Goal: Task Accomplishment & Management: Use online tool/utility

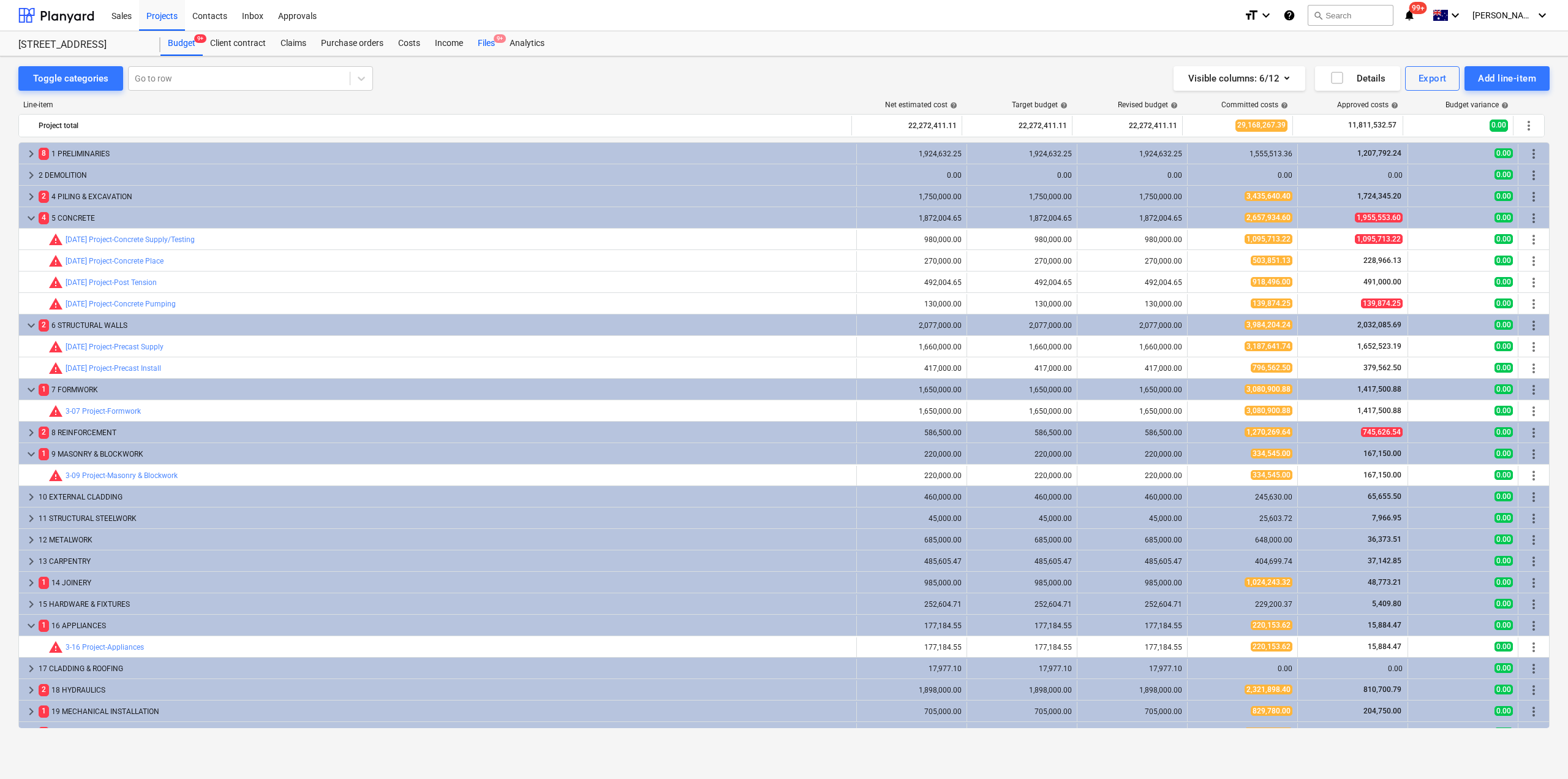
click at [485, 40] on div "Files 9+" at bounding box center [486, 43] width 32 height 24
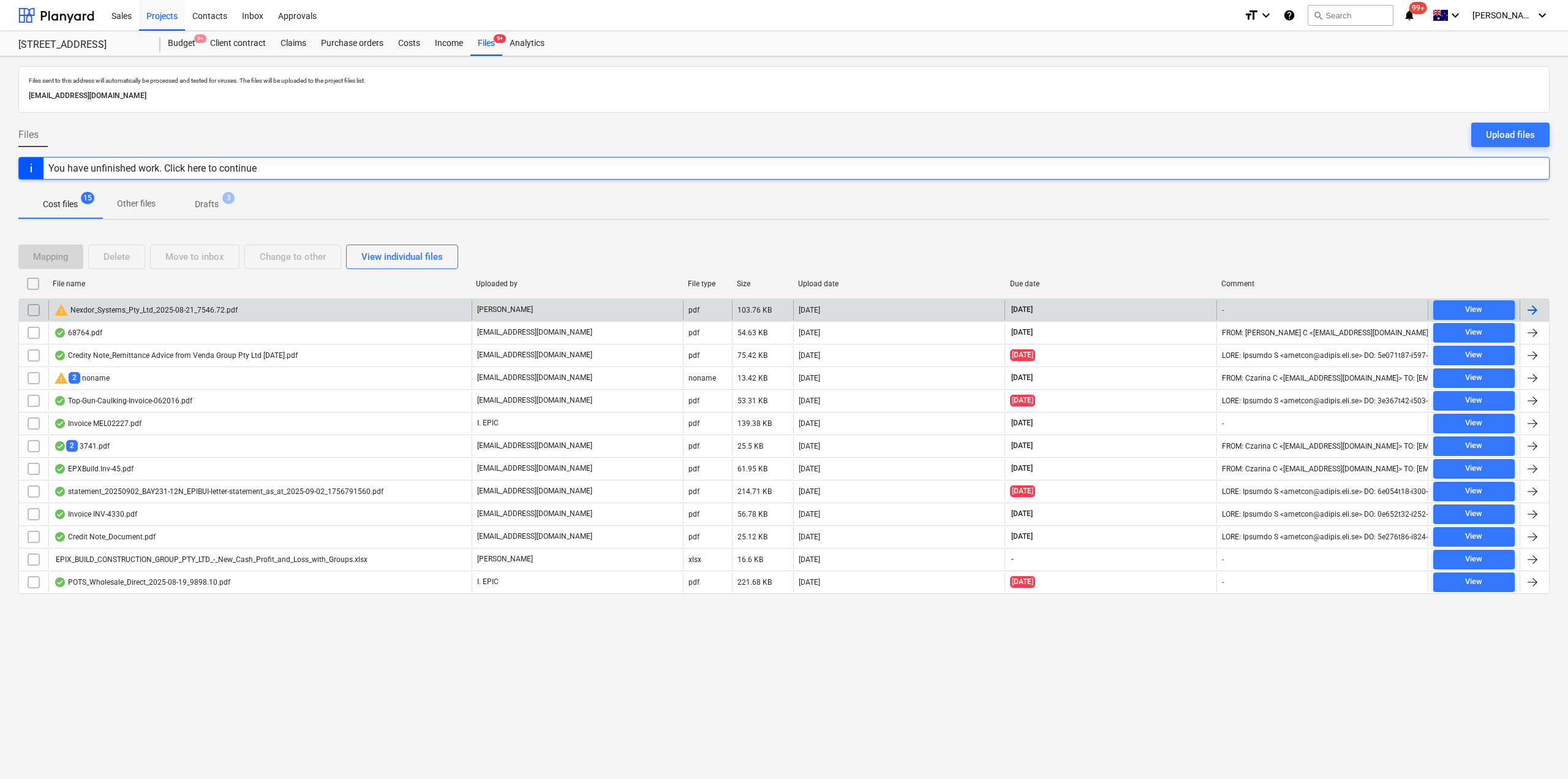
click at [217, 314] on div "warning Nexdor_Systems_Pty_Ltd_2025-08-21_7546.72.pdf" at bounding box center [145, 310] width 184 height 14
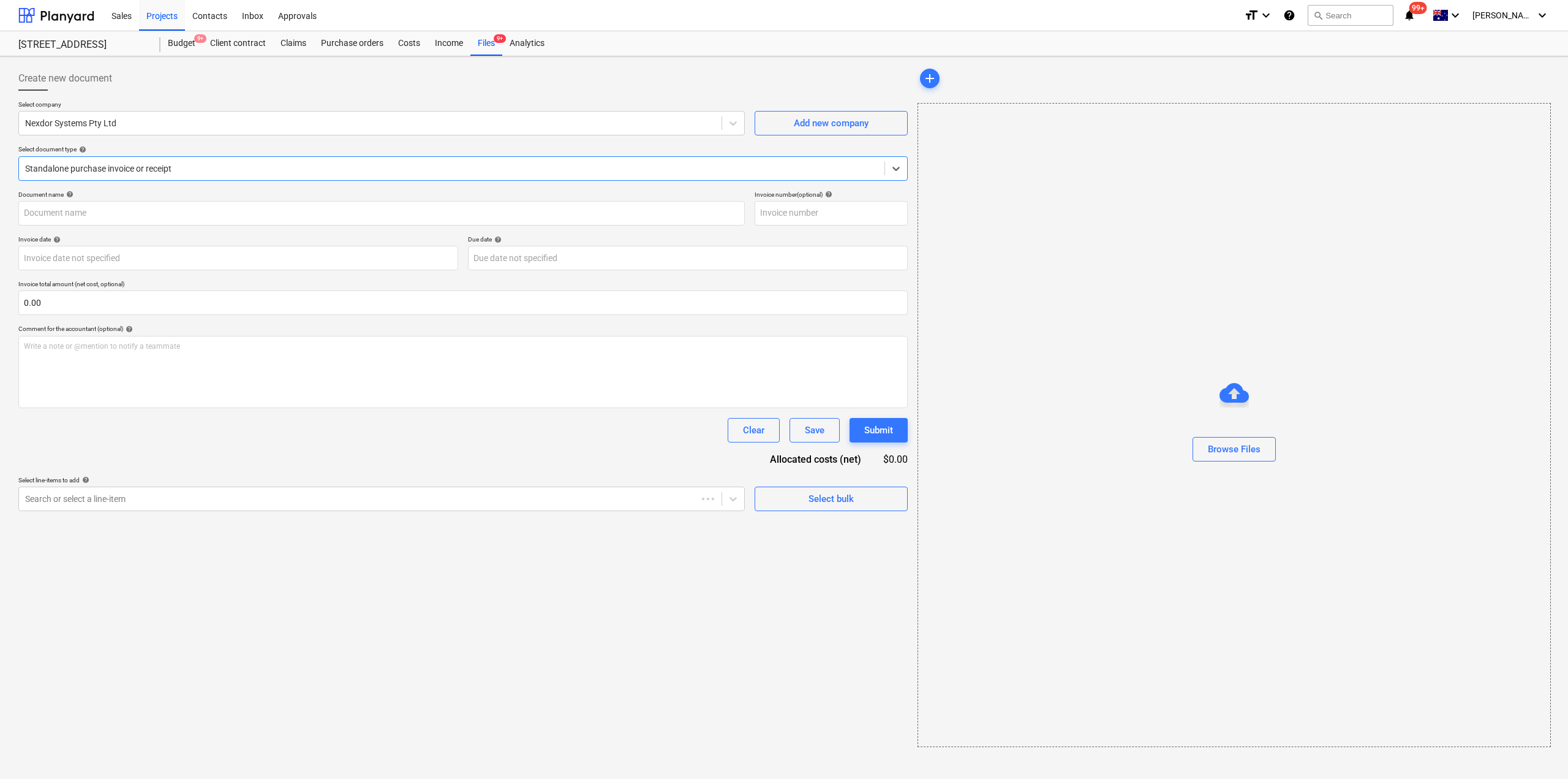
type input "INV 37332"
type input "[DATE]"
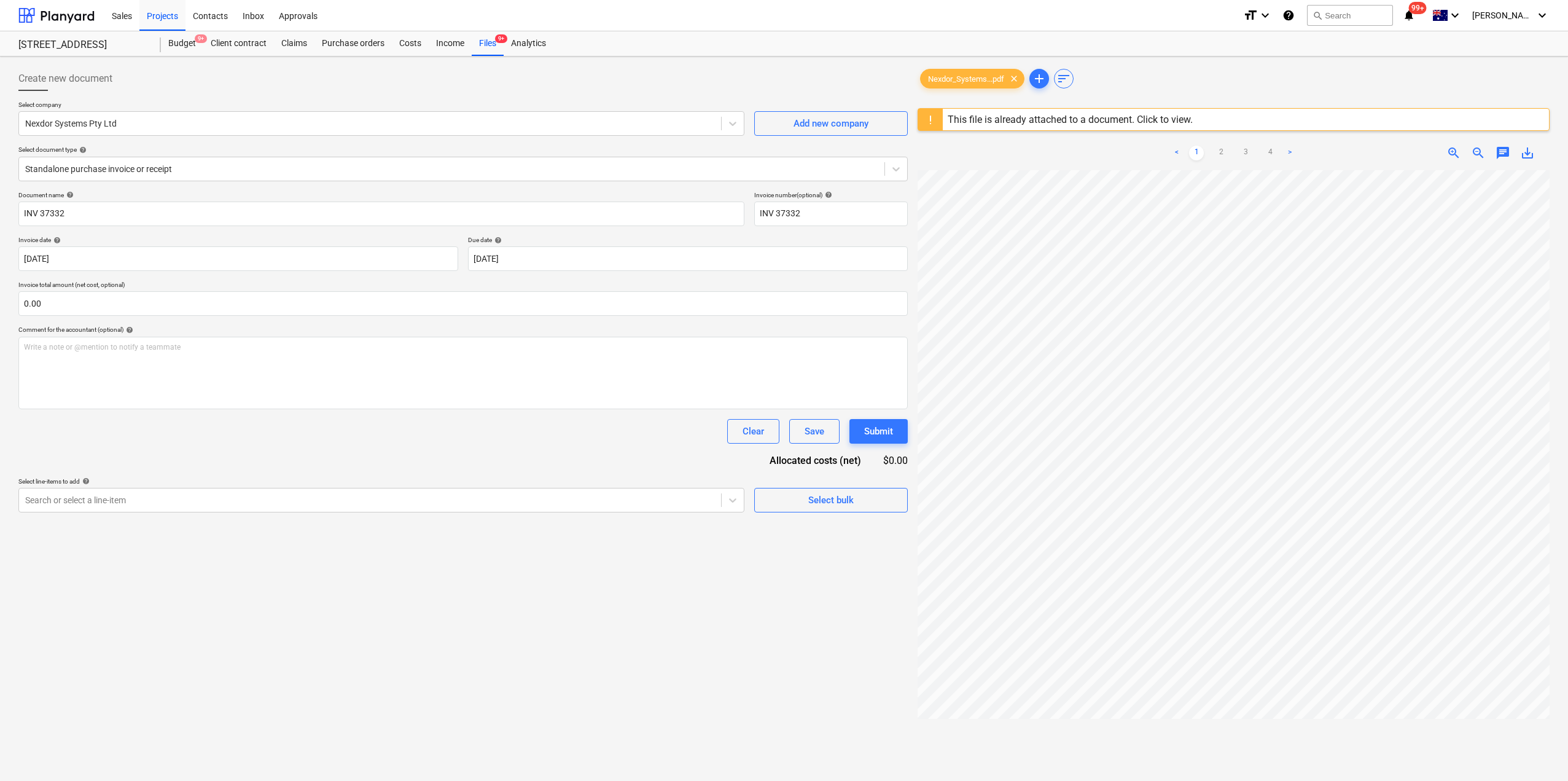
scroll to position [0, 150]
click at [1107, 121] on div "This file is already attached to a document. Click to view." at bounding box center [1070, 119] width 245 height 12
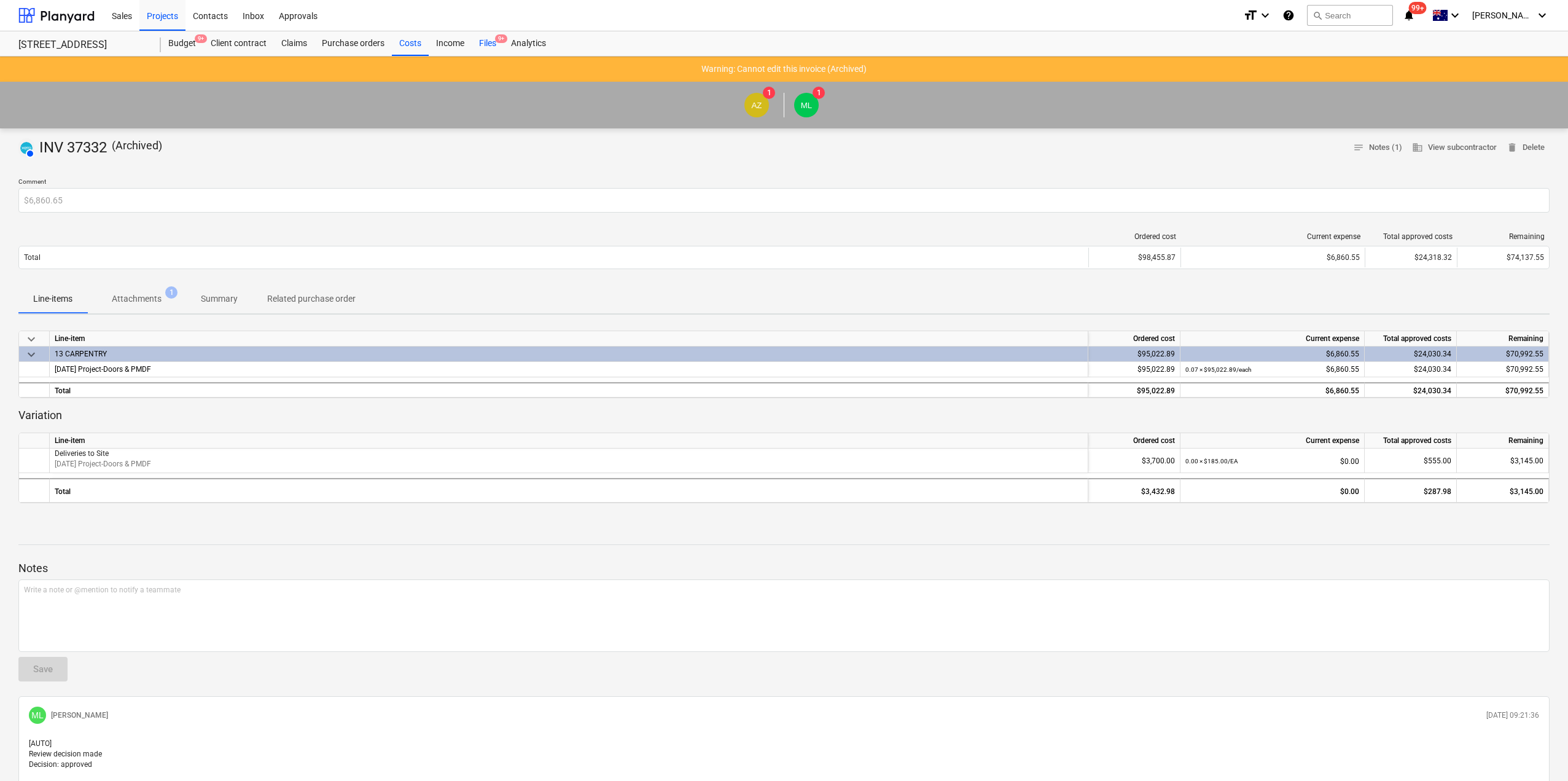
click at [481, 43] on div "Files 9+" at bounding box center [487, 43] width 32 height 25
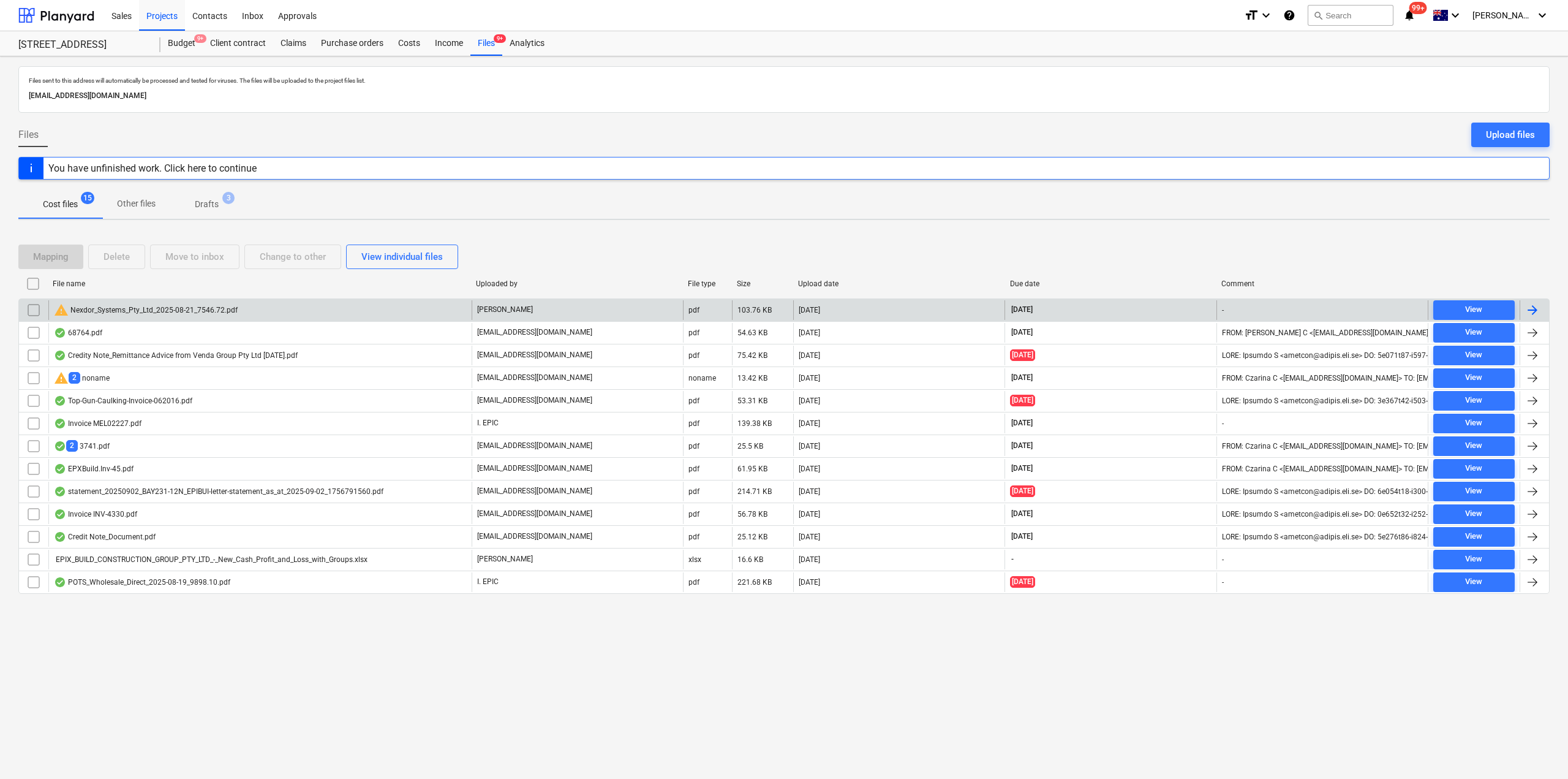
click at [261, 317] on div "warning Nexdor_Systems_Pty_Ltd_2025-08-21_7546.72.pdf" at bounding box center [260, 310] width 423 height 19
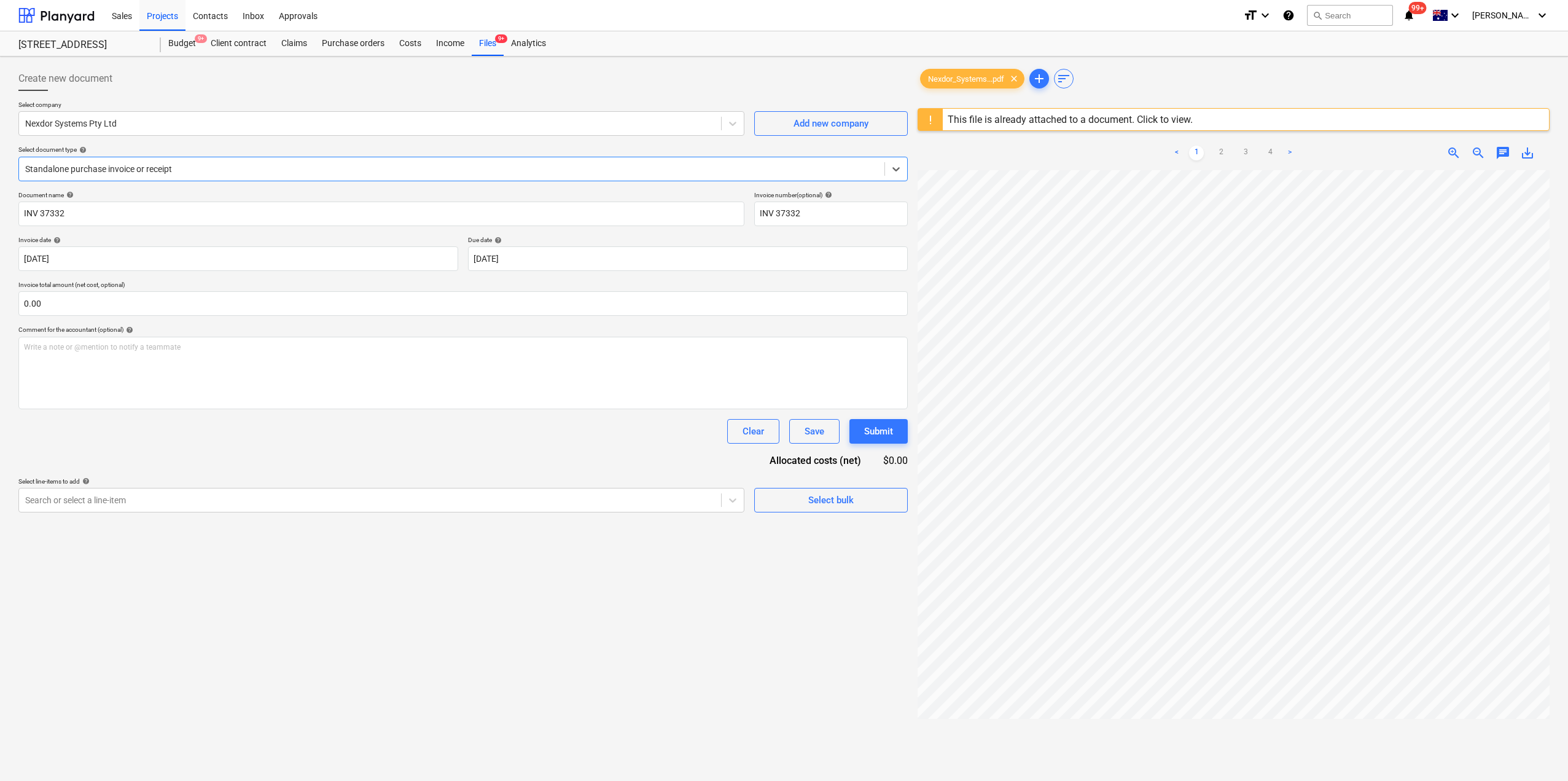
click at [997, 128] on div "This file is already attached to a document. Click to view." at bounding box center [1070, 119] width 255 height 21
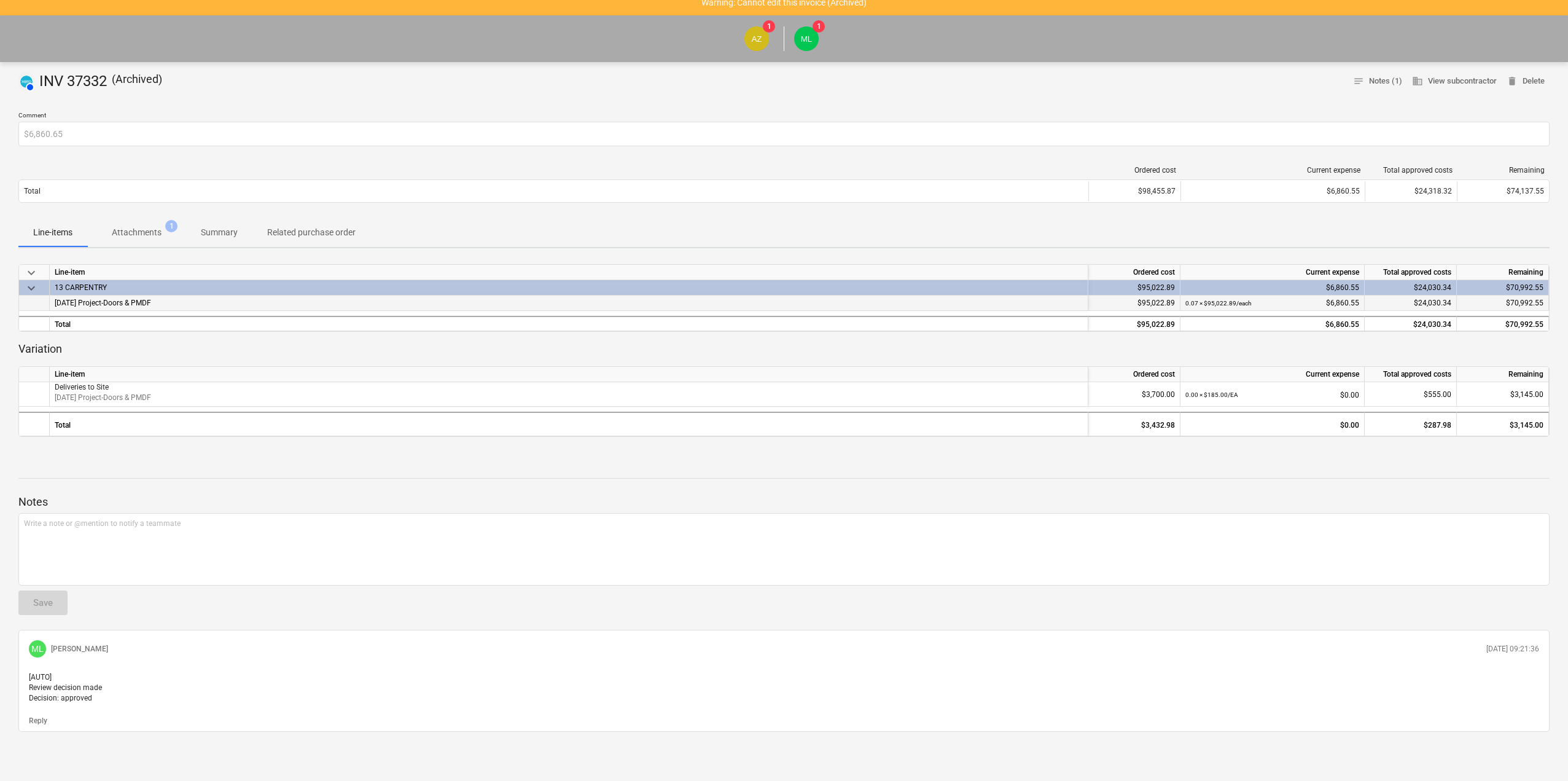
scroll to position [77, 0]
click at [144, 226] on p "Attachments" at bounding box center [136, 233] width 50 height 13
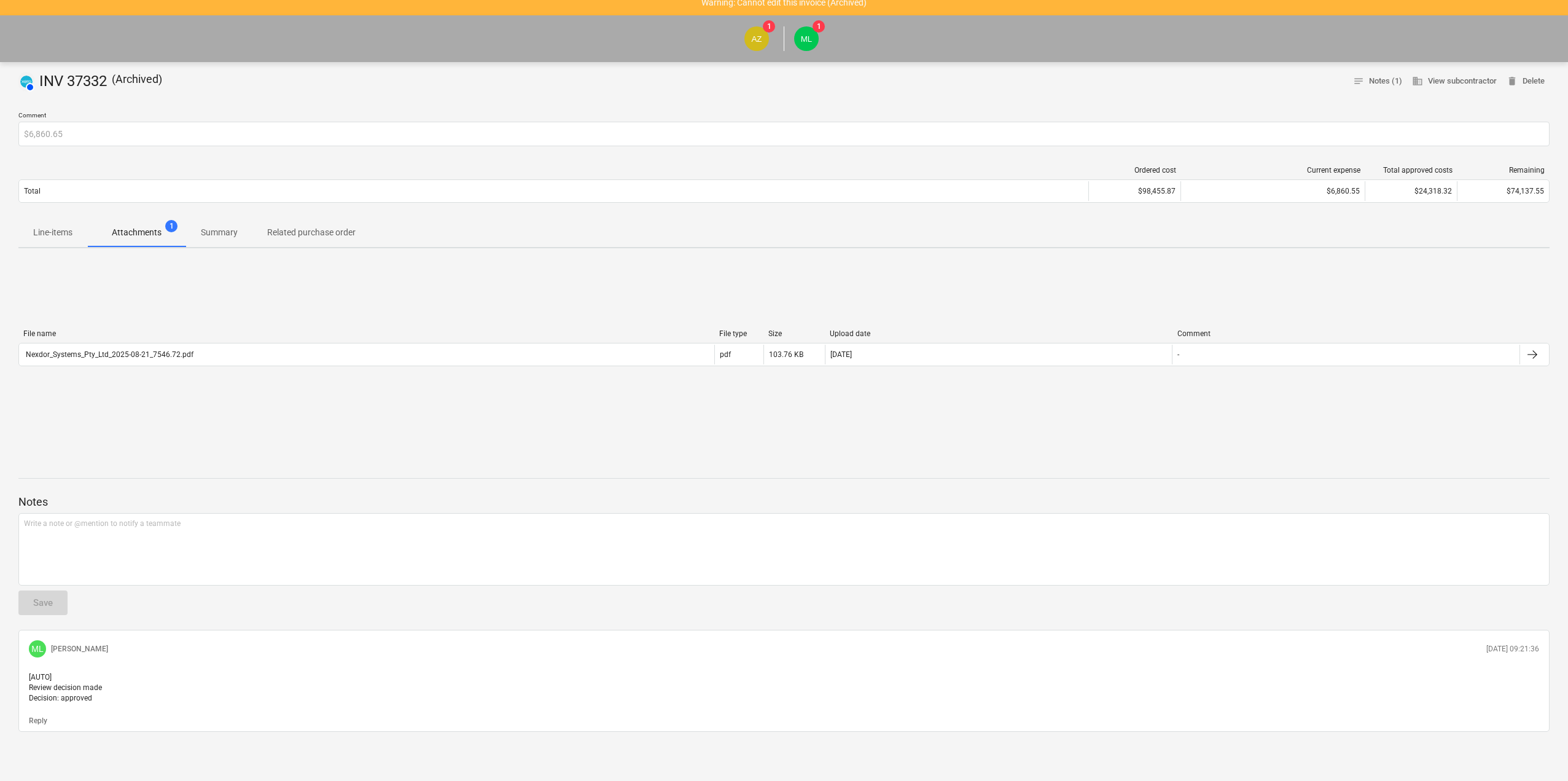
click at [69, 218] on button "Line-items" at bounding box center [52, 232] width 69 height 30
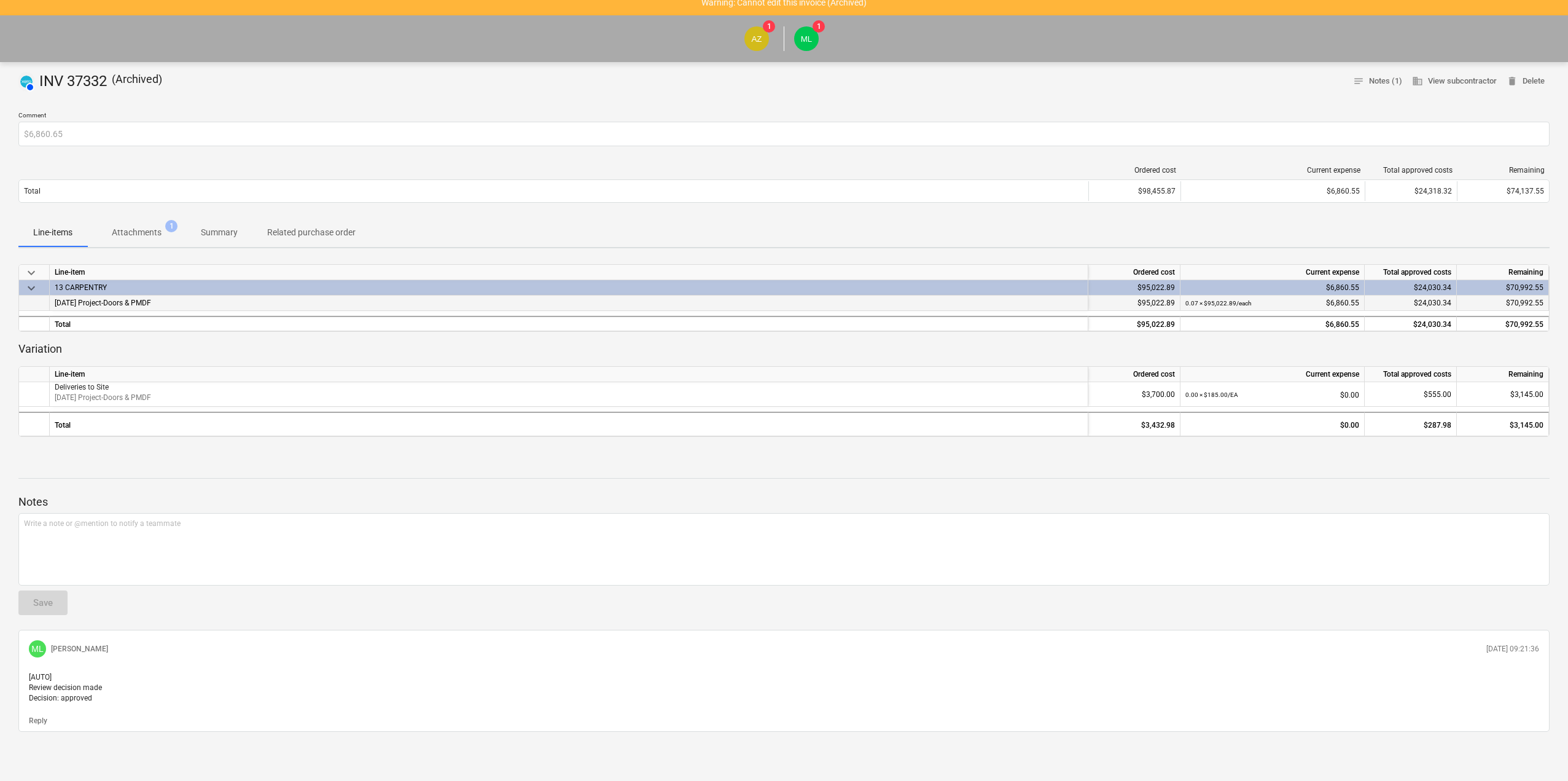
click at [151, 299] on span "[DATE] Project-Doors & PMDF" at bounding box center [102, 303] width 96 height 9
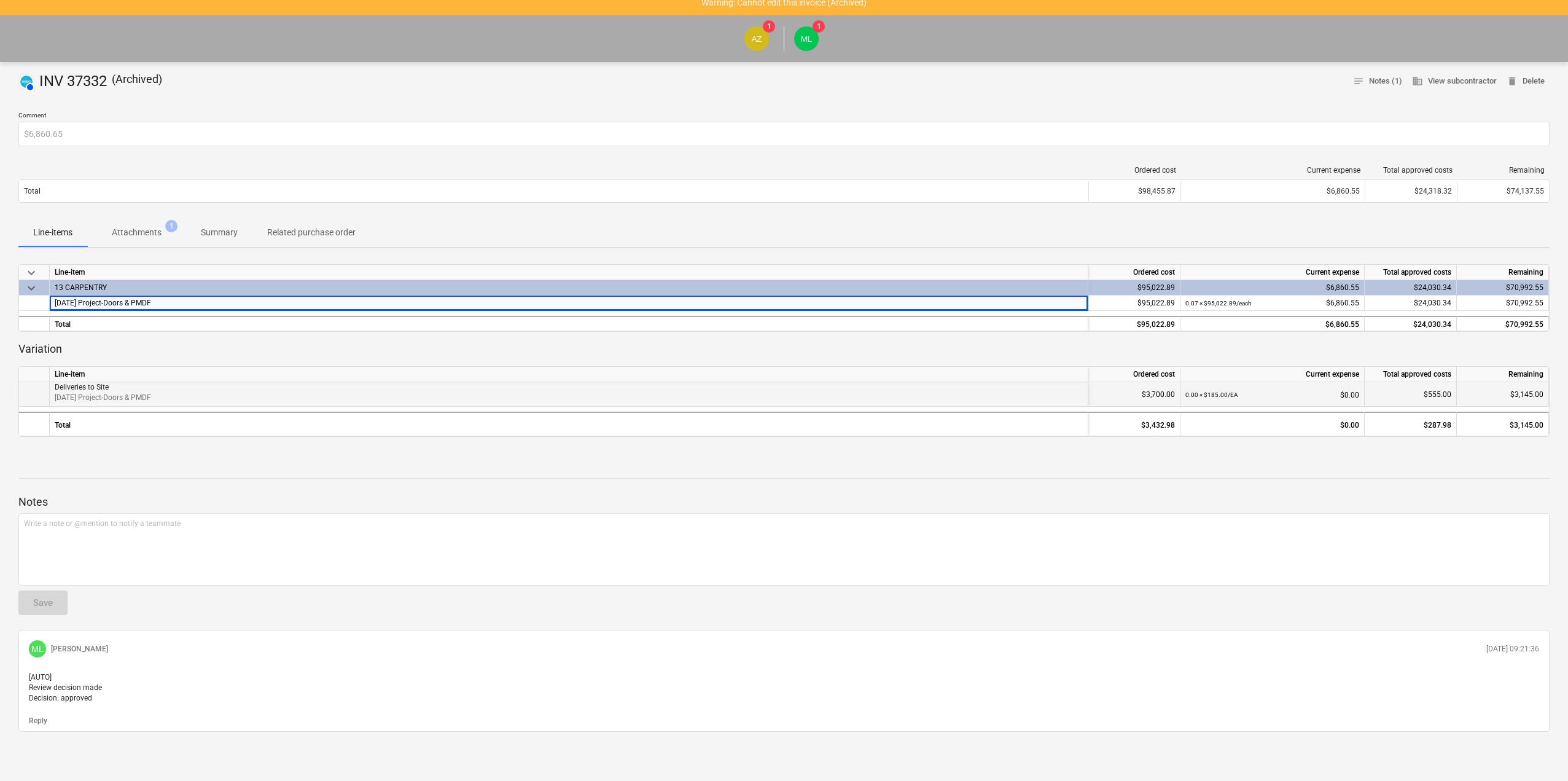
click at [178, 392] on p "[DATE] Project-Doors & PMDF" at bounding box center [568, 397] width 1028 height 11
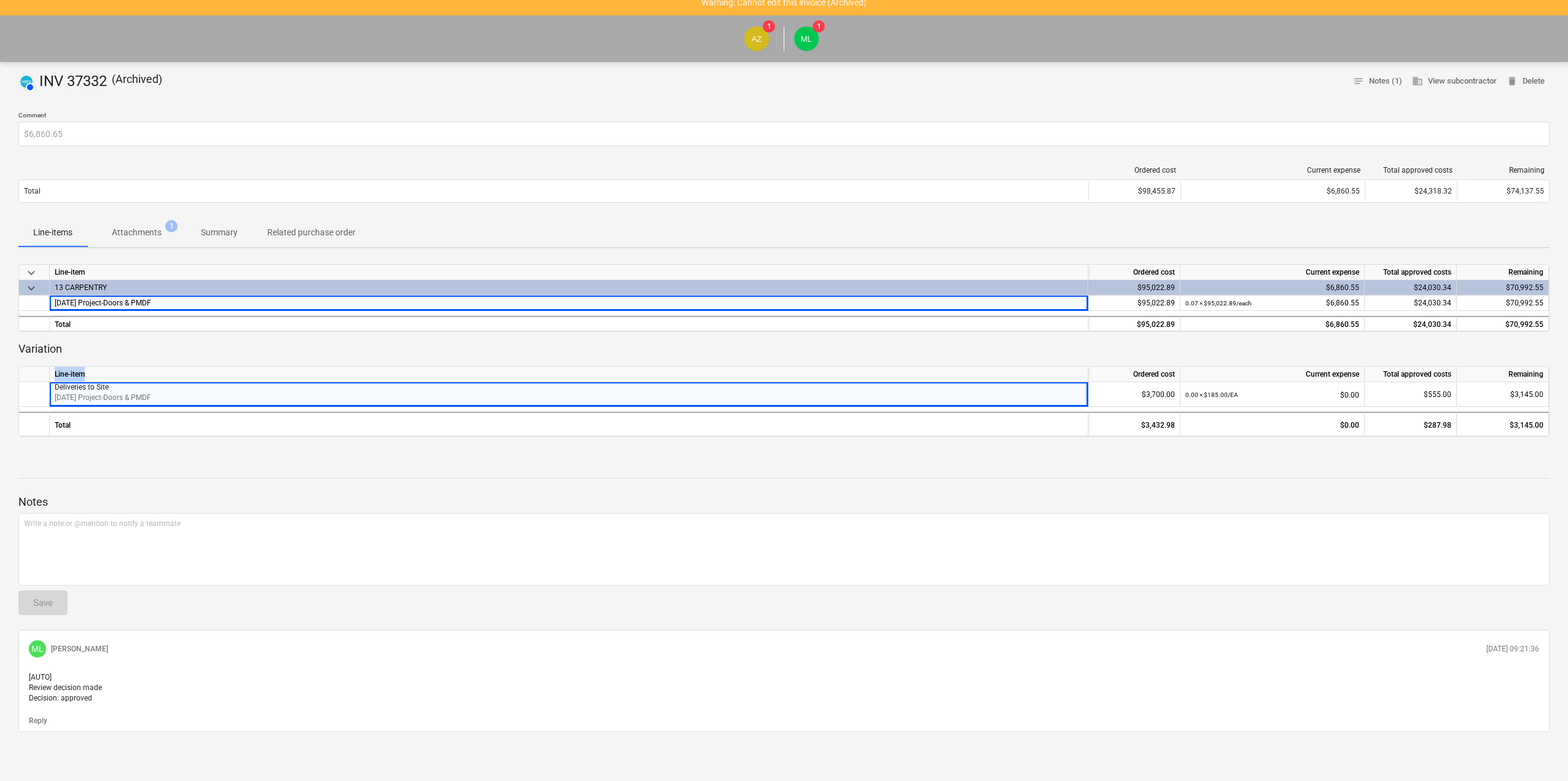
click at [169, 366] on div "Line-item Ordered cost Current expense Total approved costs Remaining Deliverie…" at bounding box center [784, 401] width 1532 height 70
click at [182, 370] on div "Line-item" at bounding box center [569, 374] width 1039 height 15
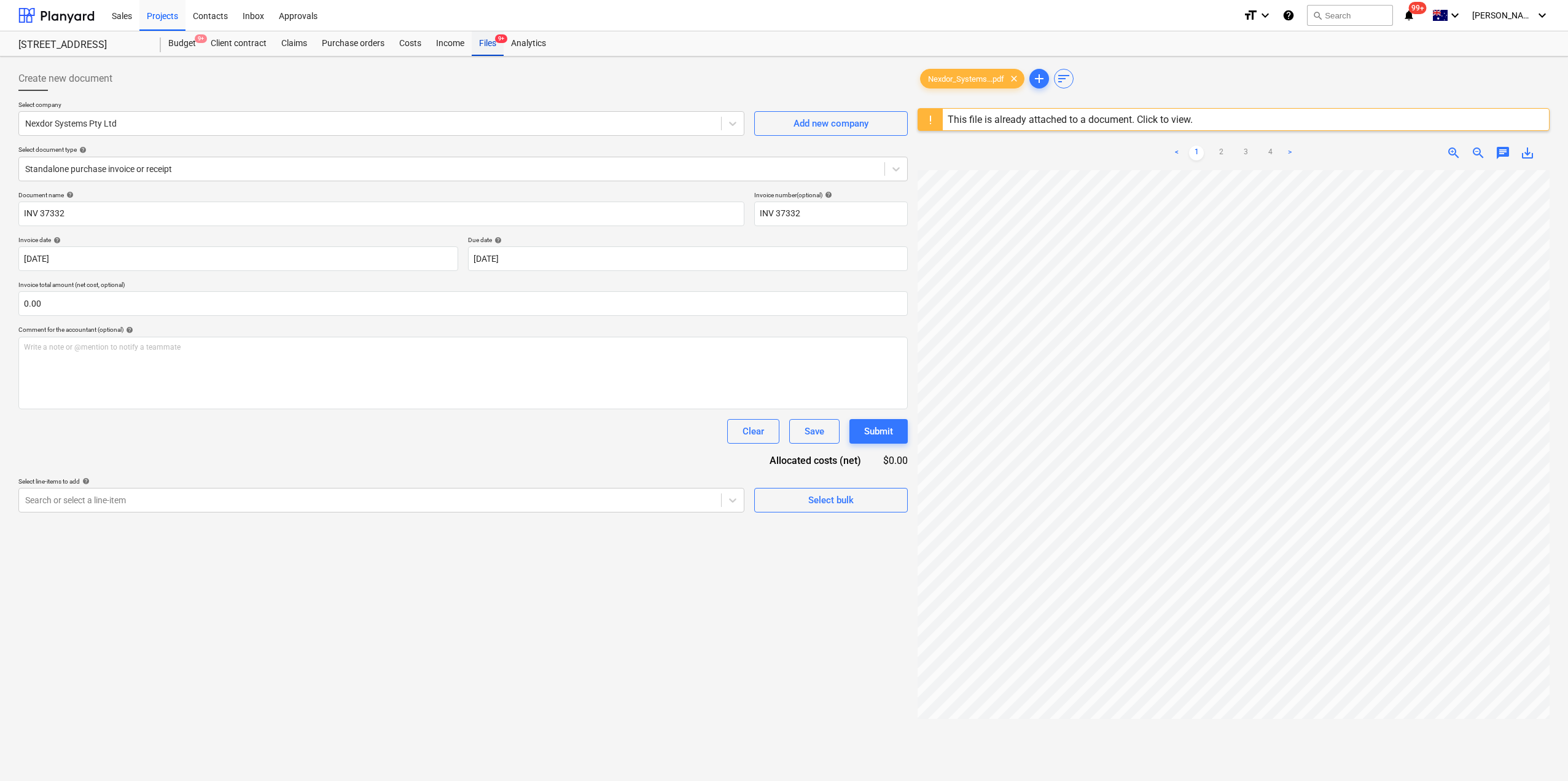
click at [493, 40] on div "Files 9+" at bounding box center [487, 43] width 32 height 25
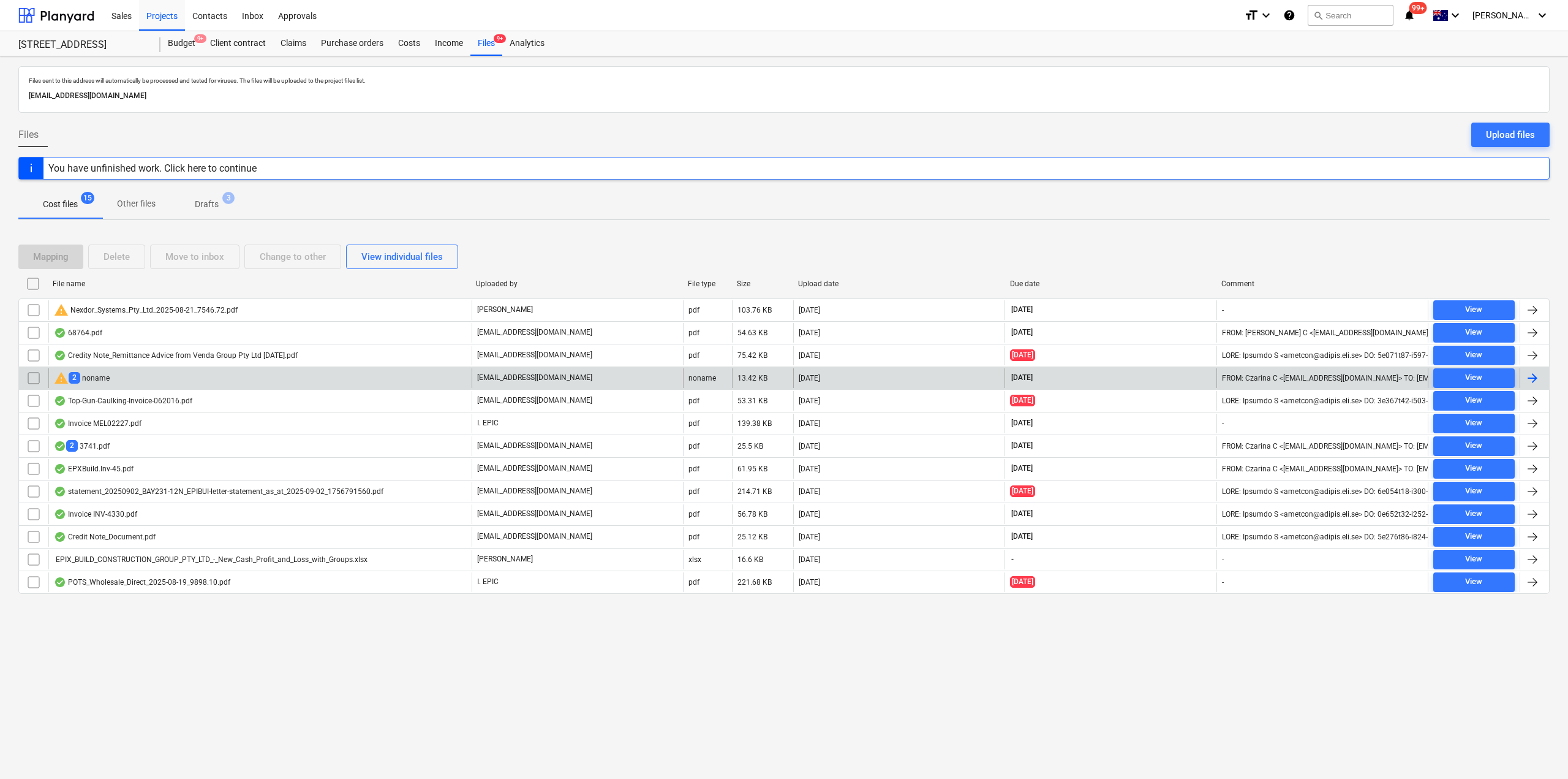
click at [225, 384] on div "warning 2 noname" at bounding box center [260, 378] width 423 height 19
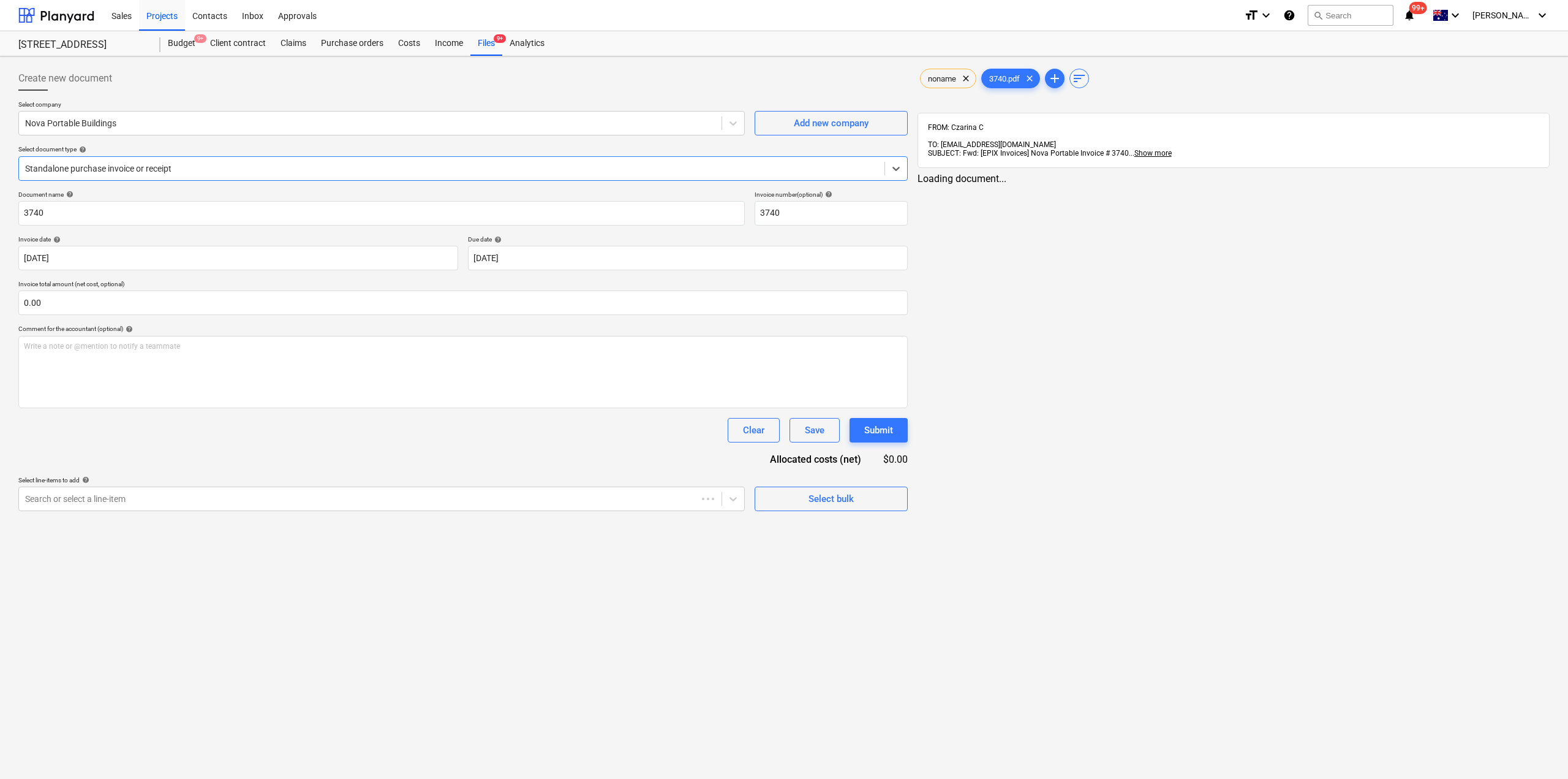
type input "3740"
type input "[DATE]"
click at [1496, 183] on span "chat" at bounding box center [1498, 189] width 14 height 14
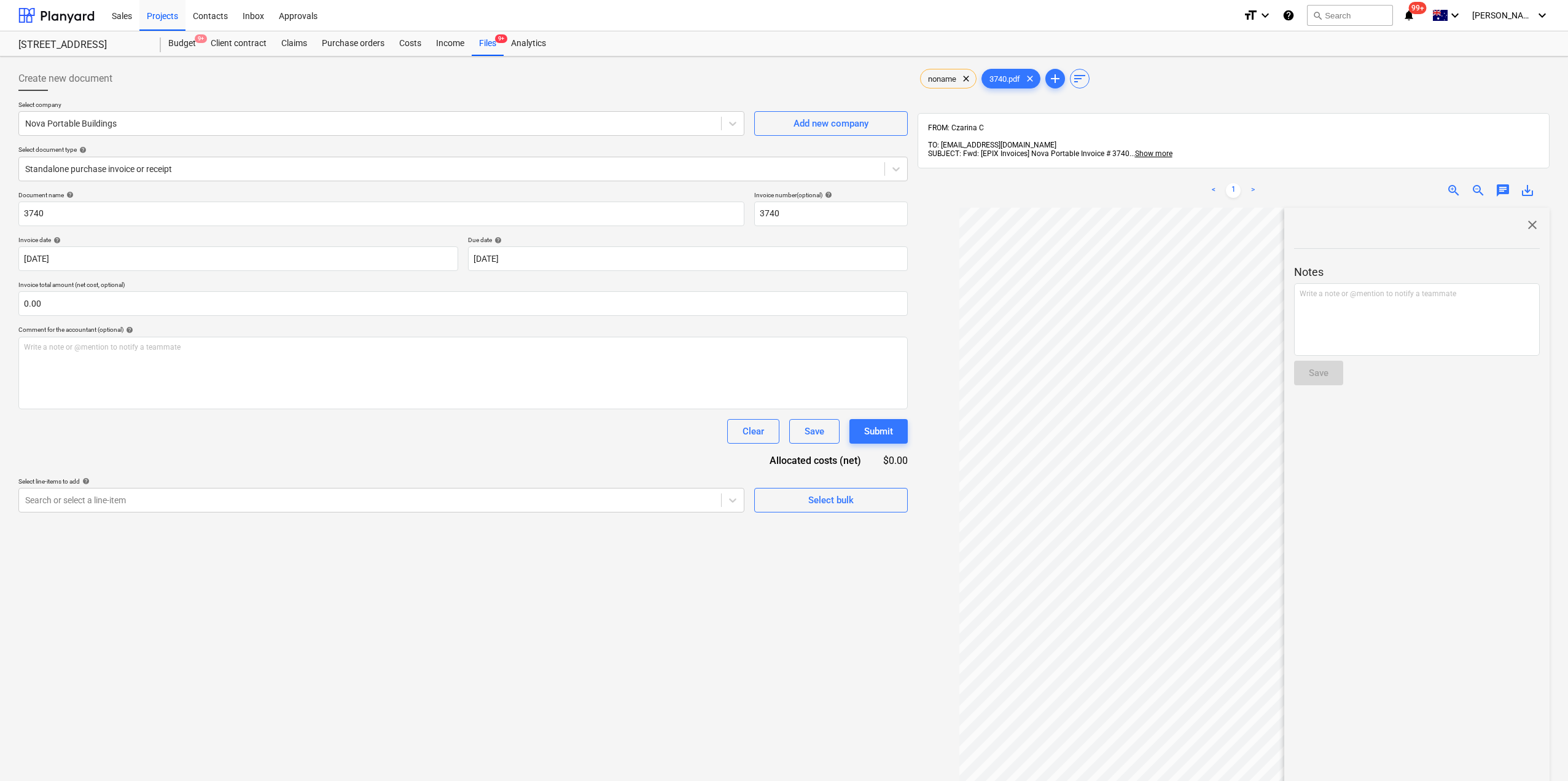
click at [1528, 209] on div "close Notes Write a note or @mention to notify a teammate ﻿ Save" at bounding box center [1417, 590] width 265 height 766
click at [1527, 218] on span "close" at bounding box center [1532, 224] width 14 height 14
click at [479, 49] on div "Files 9+" at bounding box center [487, 43] width 32 height 25
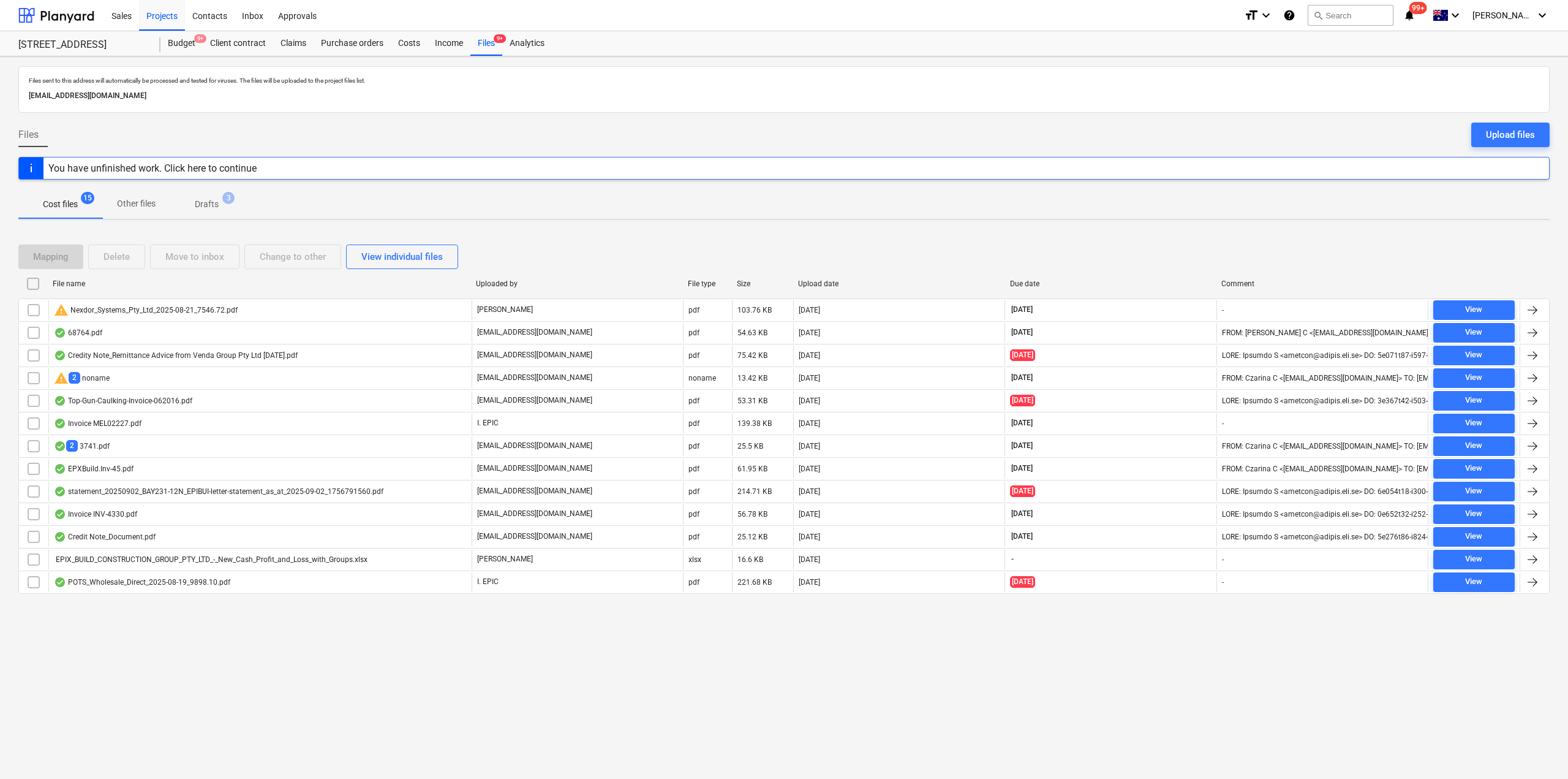
click at [1014, 220] on div "Files sent to this address will automatically be processed and tested for virus…" at bounding box center [784, 418] width 1568 height 723
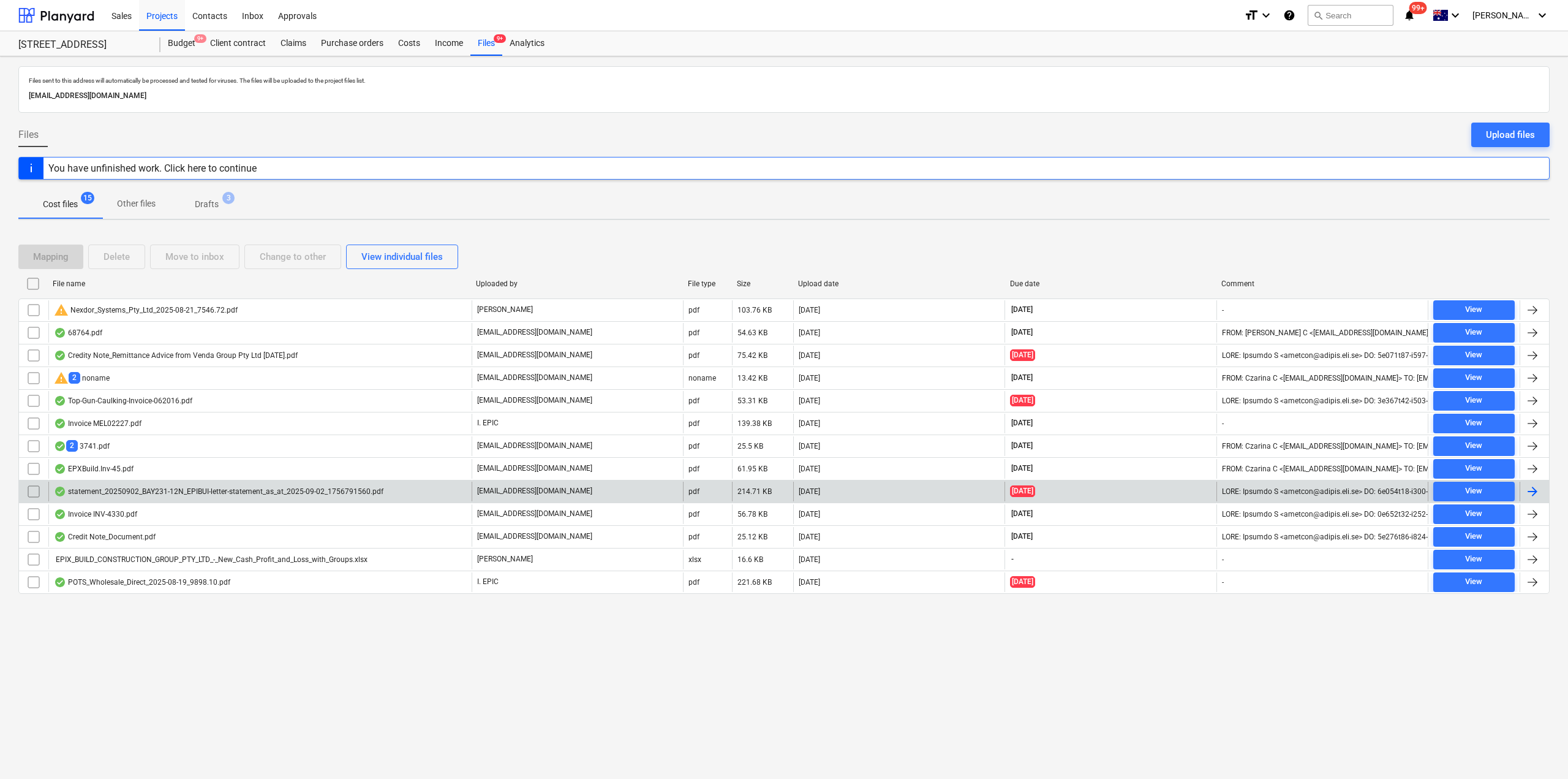
click at [164, 488] on div "statement_20250902_BAY231-12N_EPIBUI-letter-statement_as_at_2025-09-02_17567915…" at bounding box center [219, 492] width 330 height 10
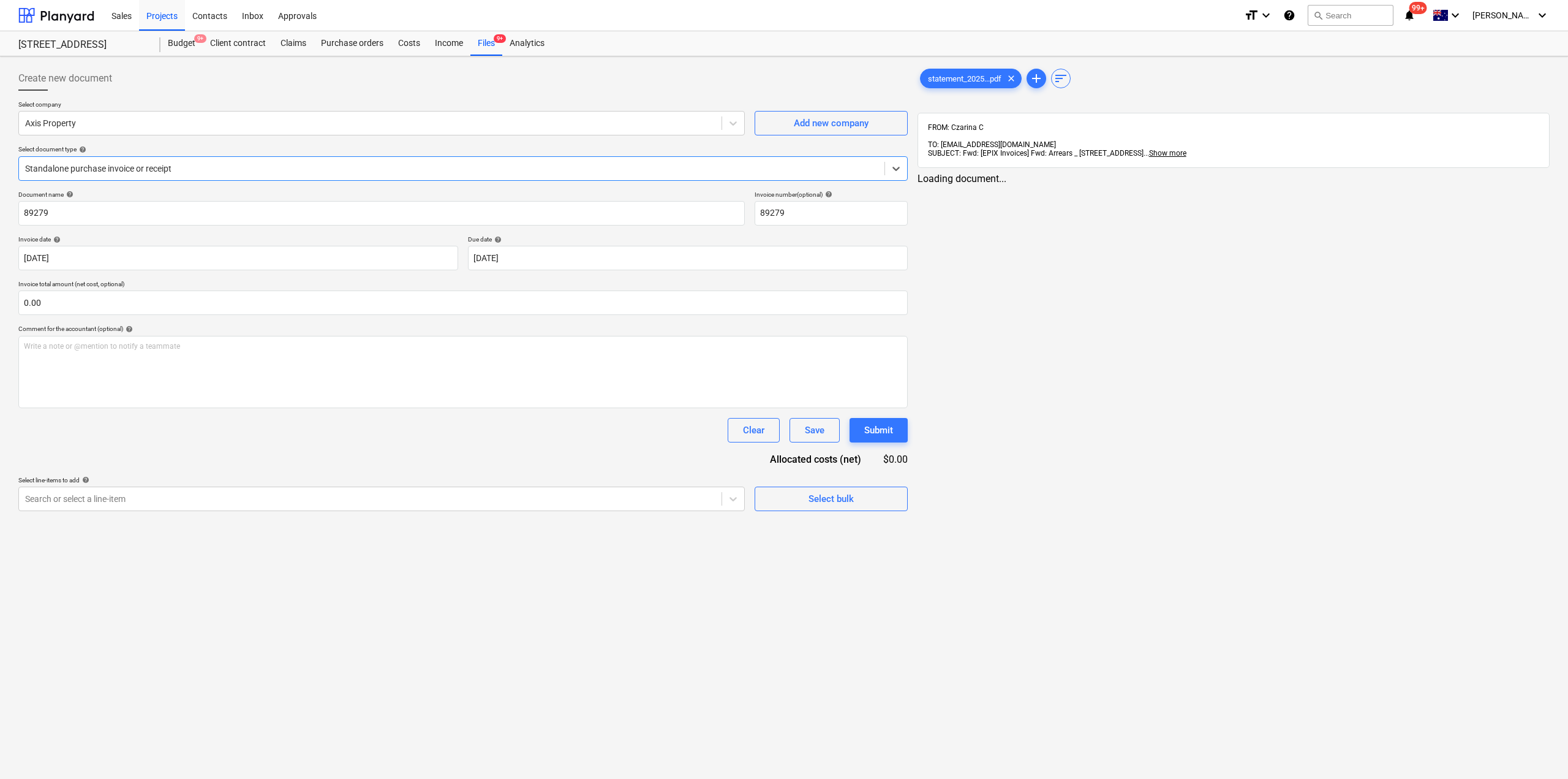
type input "89279"
type input "[DATE]"
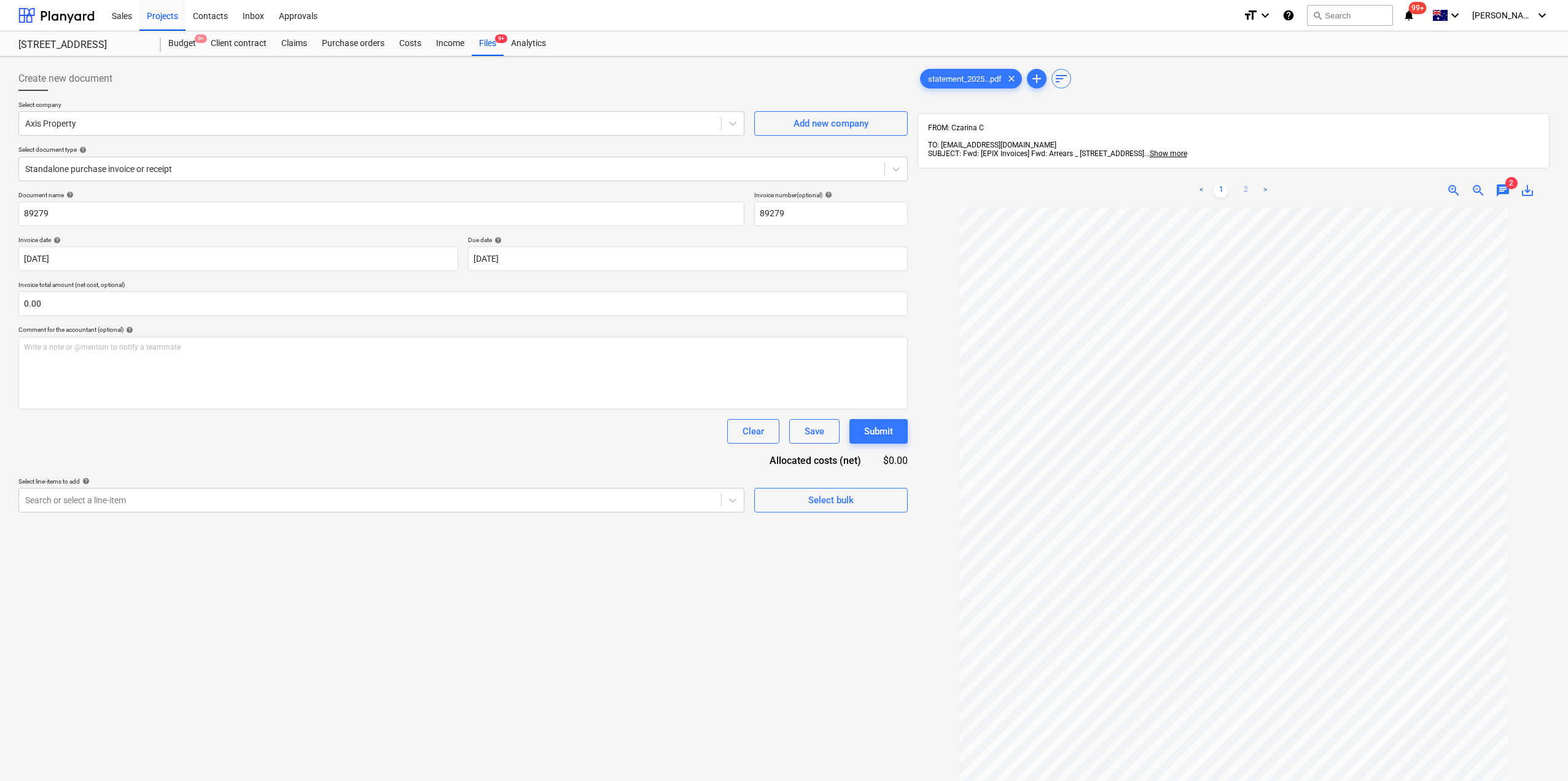
click at [1247, 183] on link "2" at bounding box center [1245, 190] width 14 height 14
click at [1508, 185] on span "chat" at bounding box center [1503, 190] width 14 height 14
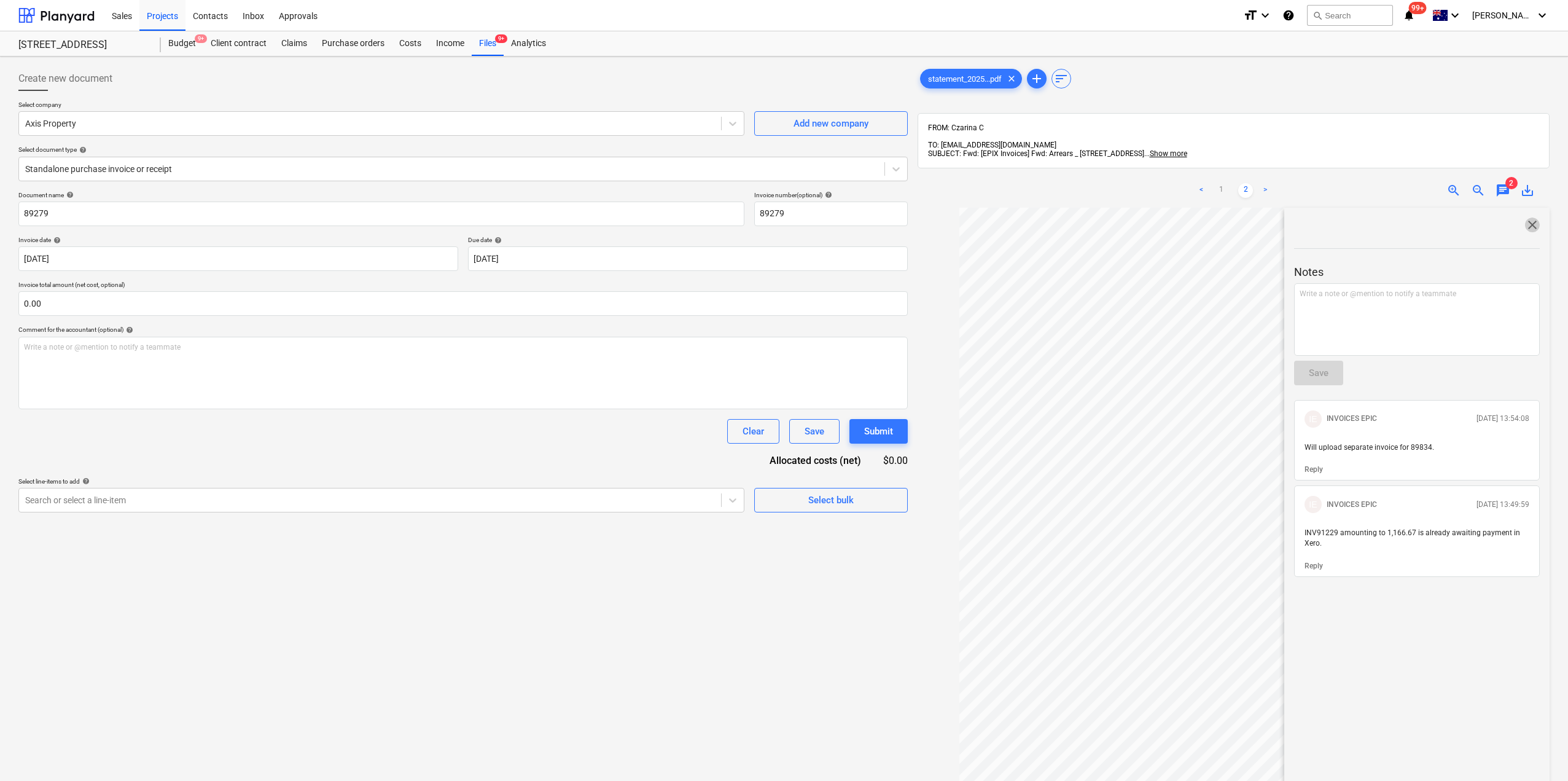
click at [1525, 218] on span "close" at bounding box center [1532, 224] width 14 height 14
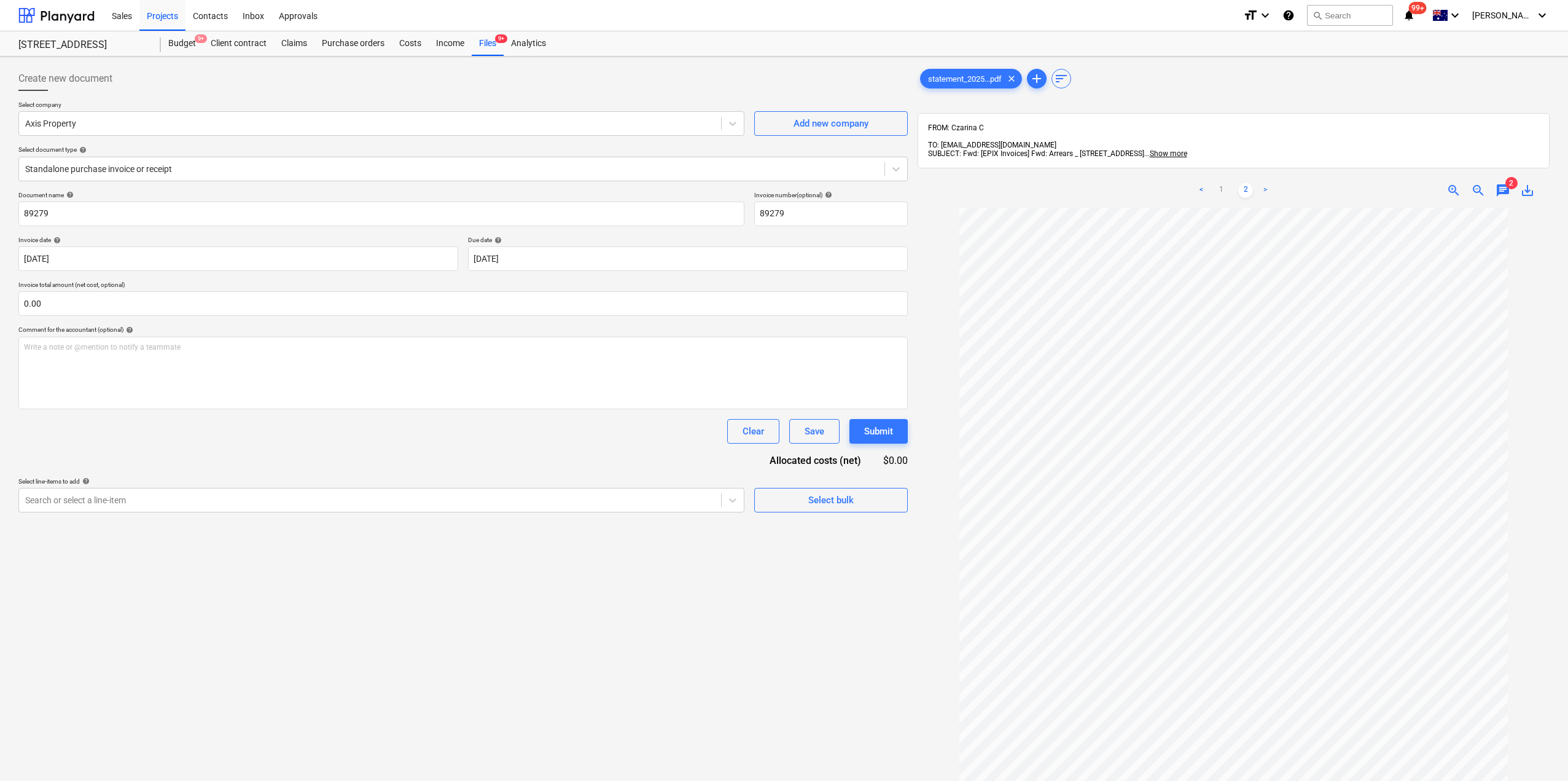
scroll to position [0, 0]
